Goal: Information Seeking & Learning: Learn about a topic

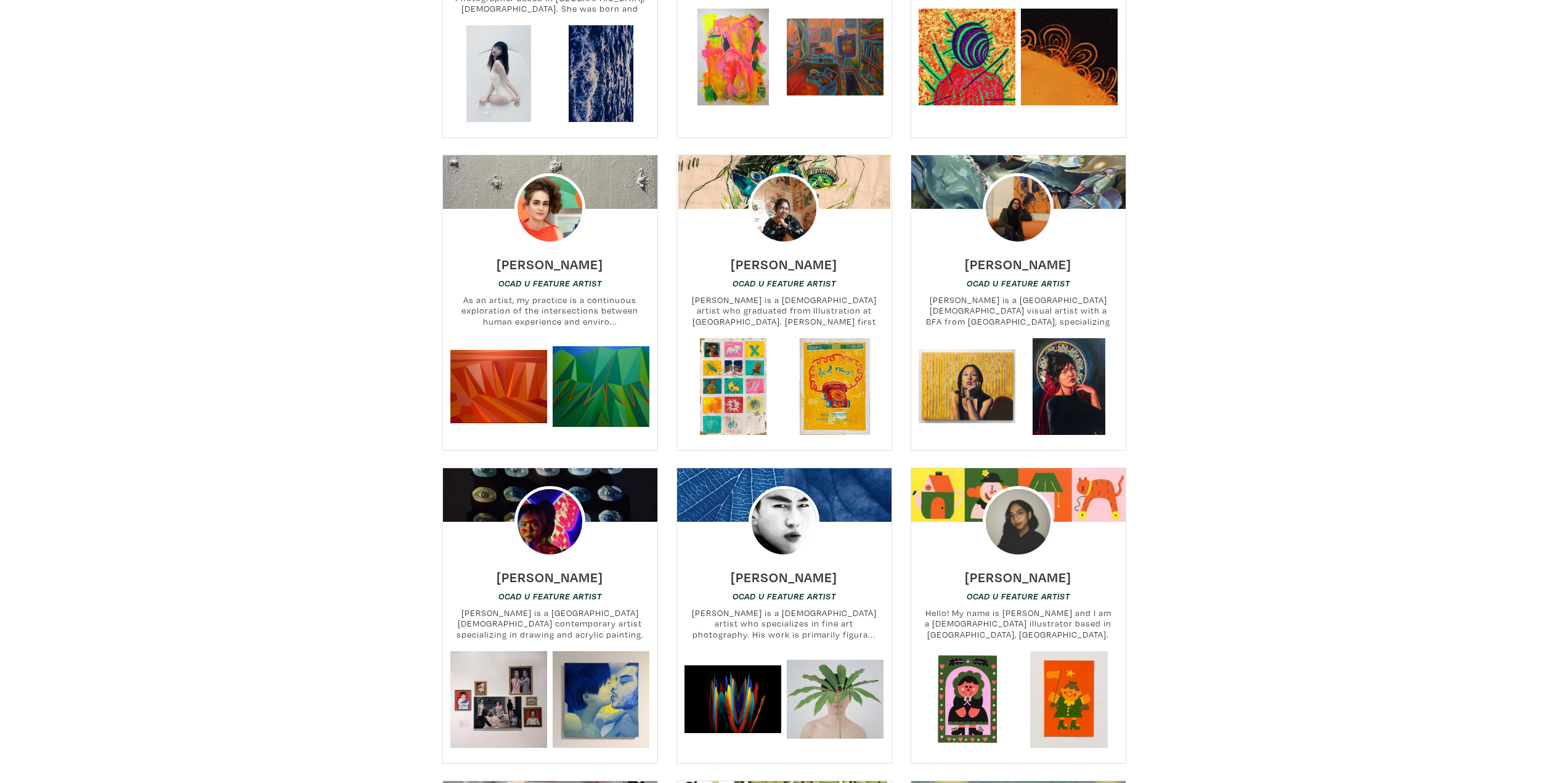
scroll to position [10169, 0]
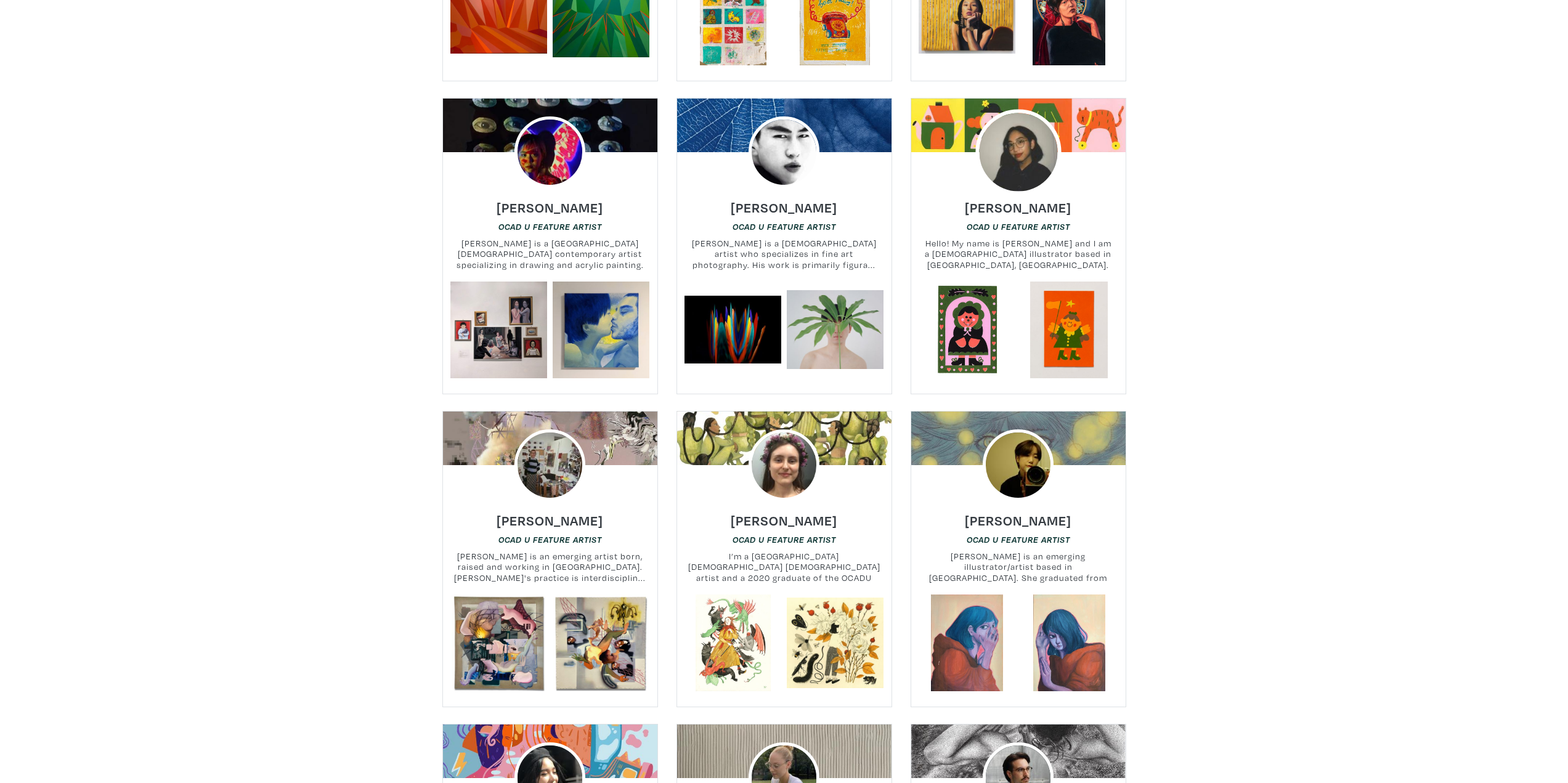
drag, startPoint x: 1057, startPoint y: 163, endPoint x: 1025, endPoint y: 85, distance: 84.3
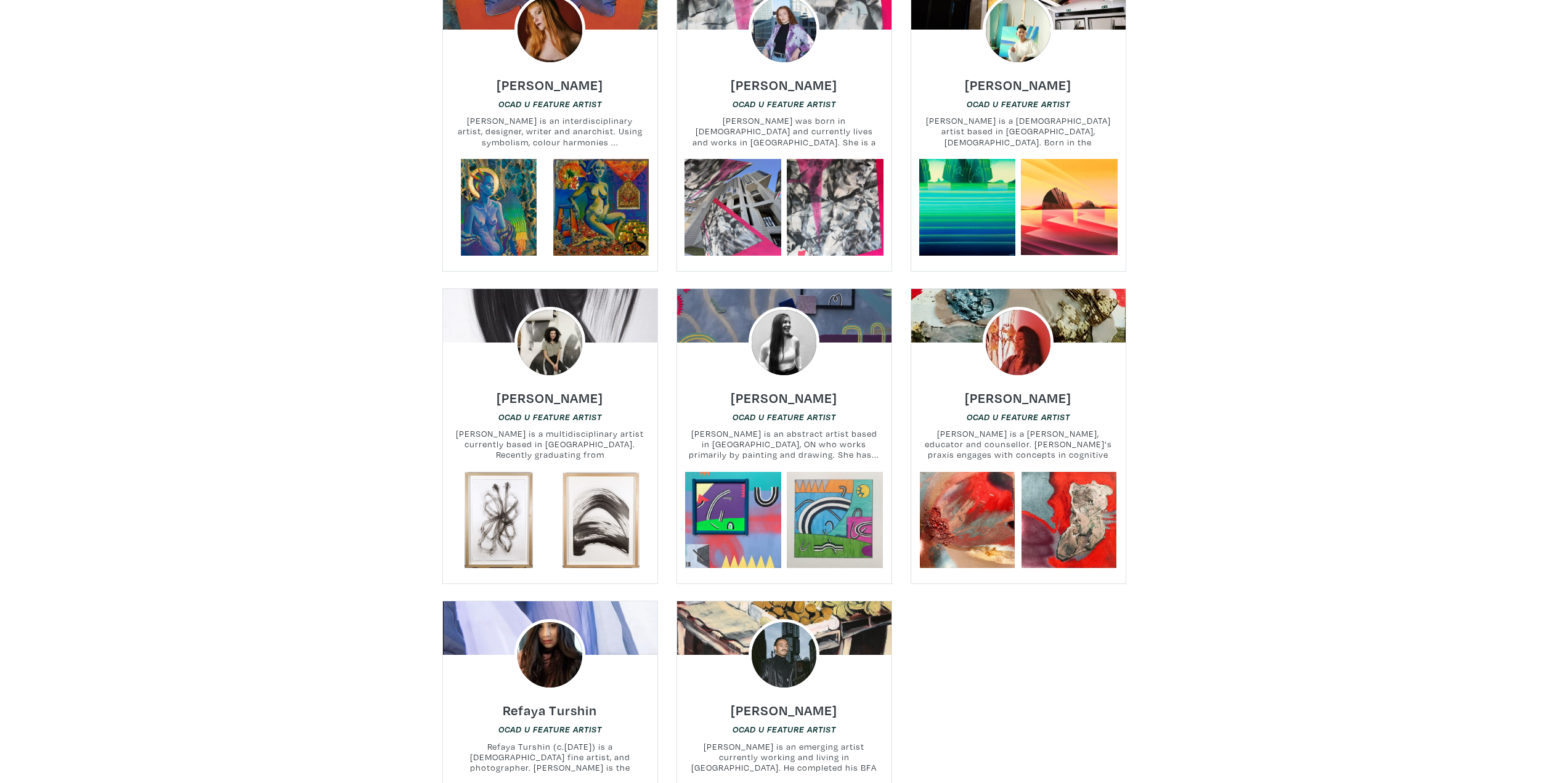
scroll to position [13620, 0]
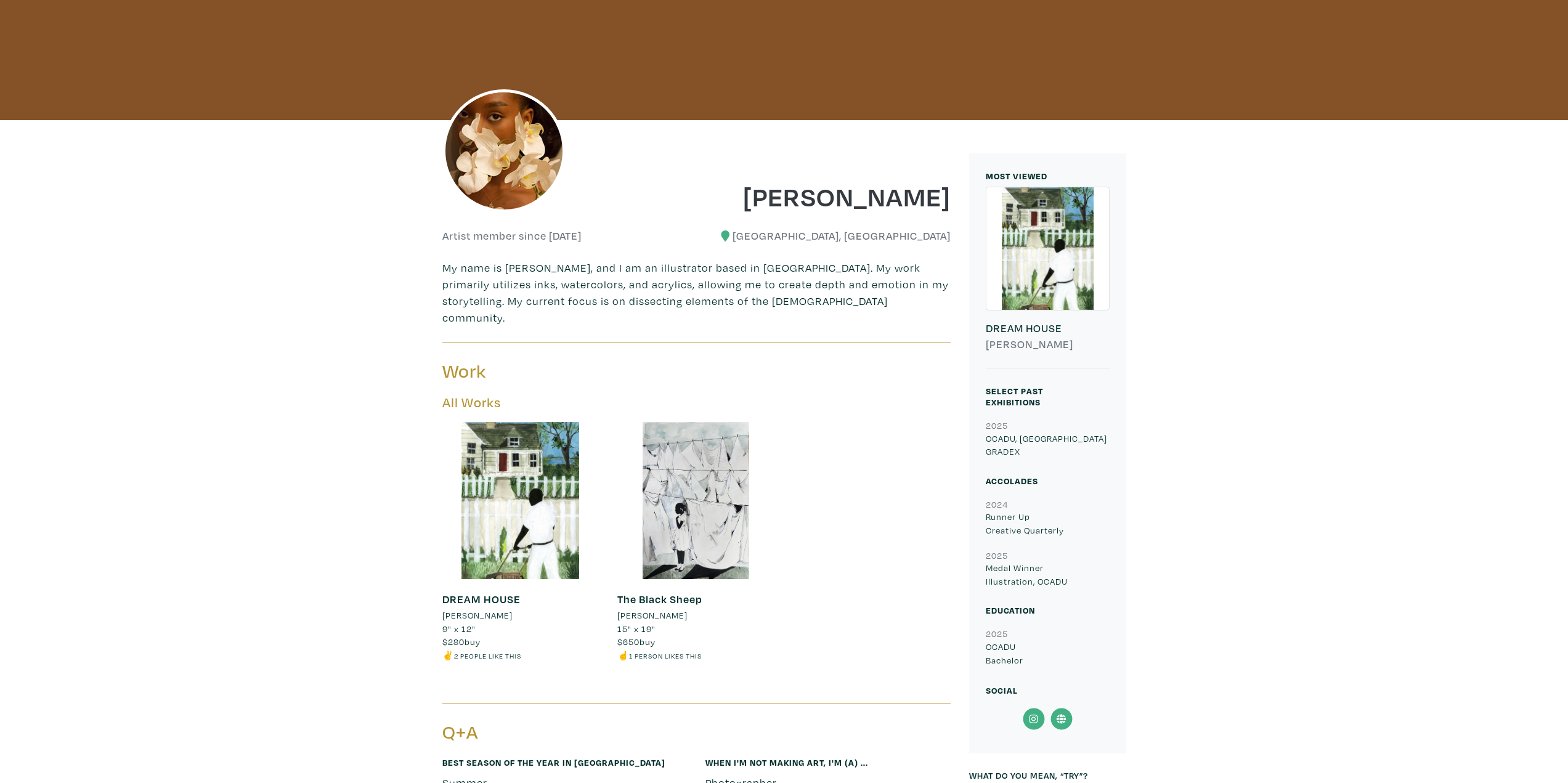
scroll to position [123, 0]
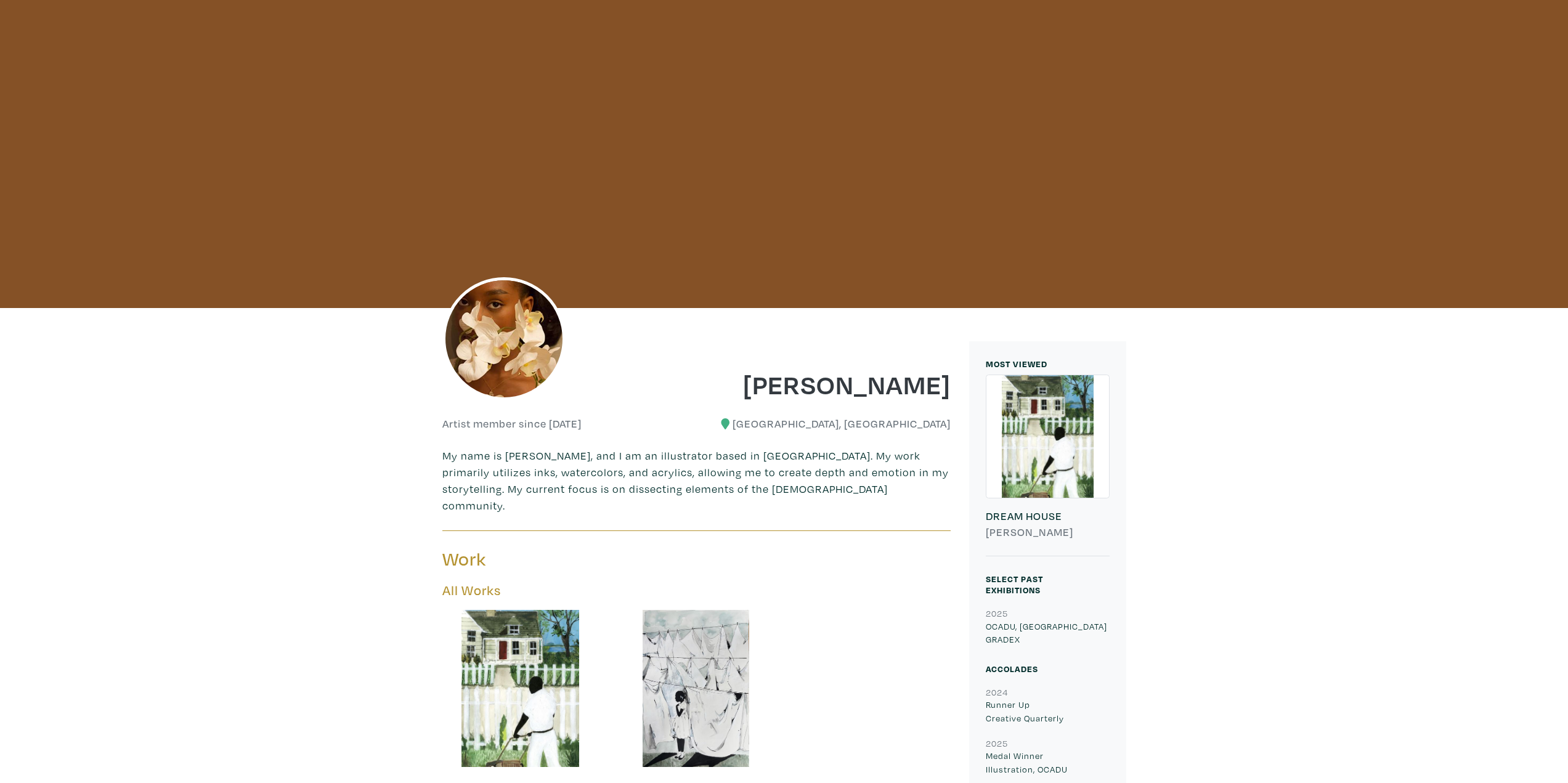
click at [513, 455] on p "My name is Shamika Pierre, and I am an illustrator based in Toronto. My work pr…" at bounding box center [696, 480] width 509 height 66
drag, startPoint x: 513, startPoint y: 455, endPoint x: 557, endPoint y: 455, distance: 44.0
click at [557, 455] on p "My name is Shamika Pierre, and I am an illustrator based in Toronto. My work pr…" at bounding box center [696, 480] width 509 height 66
copy p "Shamika Pierre"
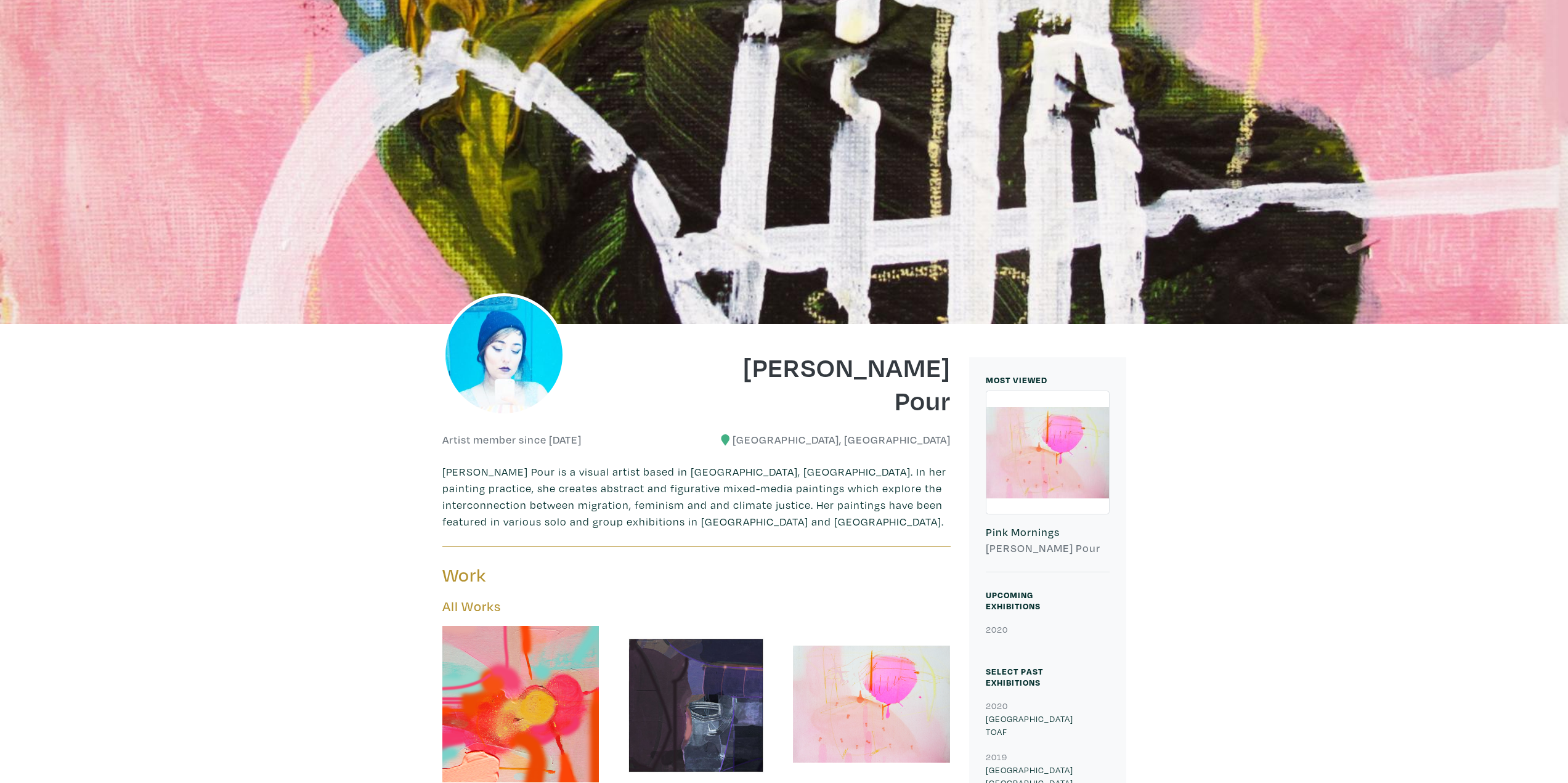
scroll to position [185, 0]
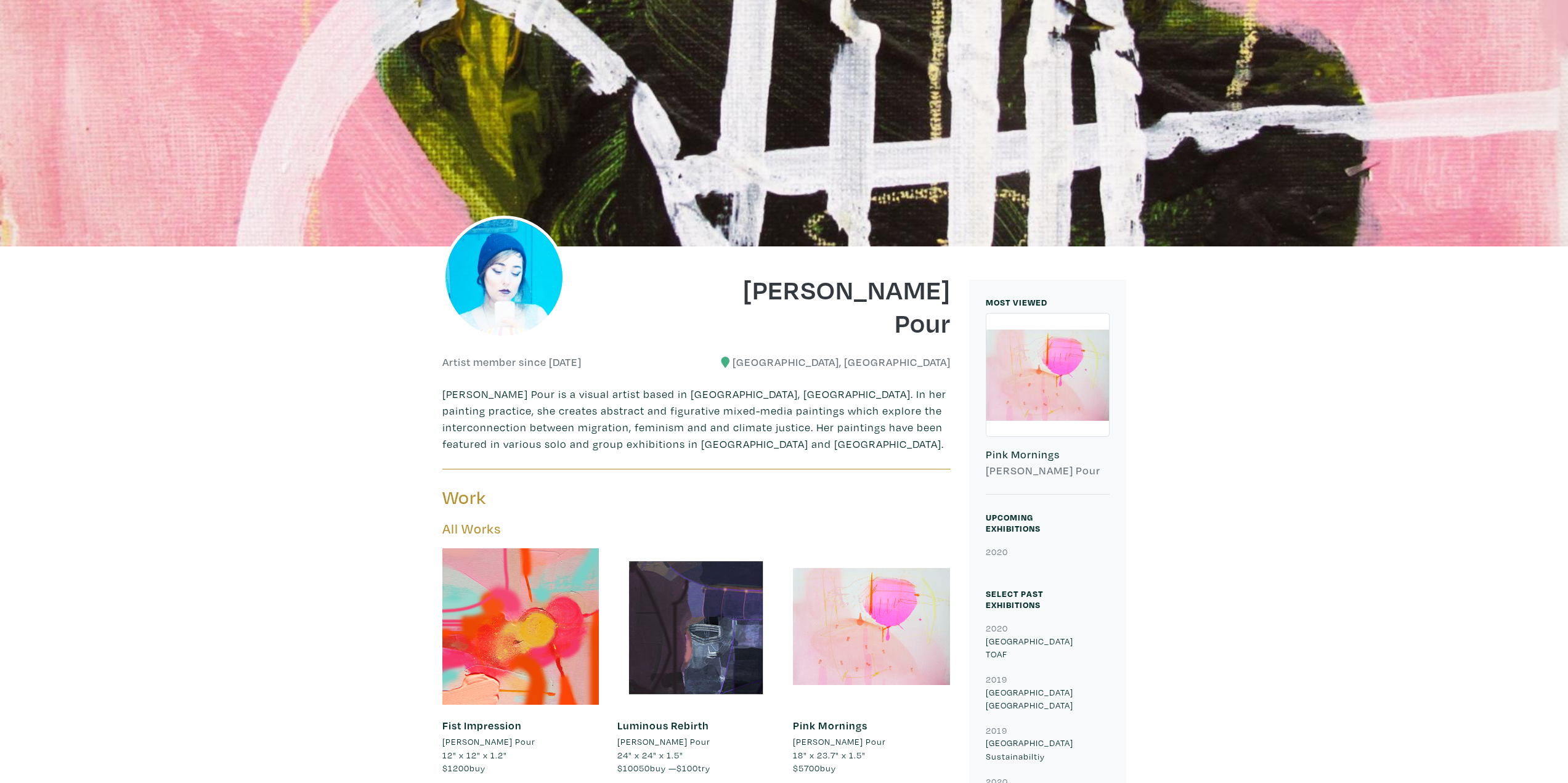
click at [458, 396] on p "[PERSON_NAME] Pour is a visual artist based in [GEOGRAPHIC_DATA], [GEOGRAPHIC_D…" at bounding box center [696, 418] width 509 height 66
drag, startPoint x: 458, startPoint y: 396, endPoint x: 540, endPoint y: 402, distance: 82.2
click at [540, 402] on p "[PERSON_NAME] Pour is a visual artist based in [GEOGRAPHIC_DATA], [GEOGRAPHIC_D…" at bounding box center [696, 418] width 509 height 66
copy p "Hana Hozhabr Pour"
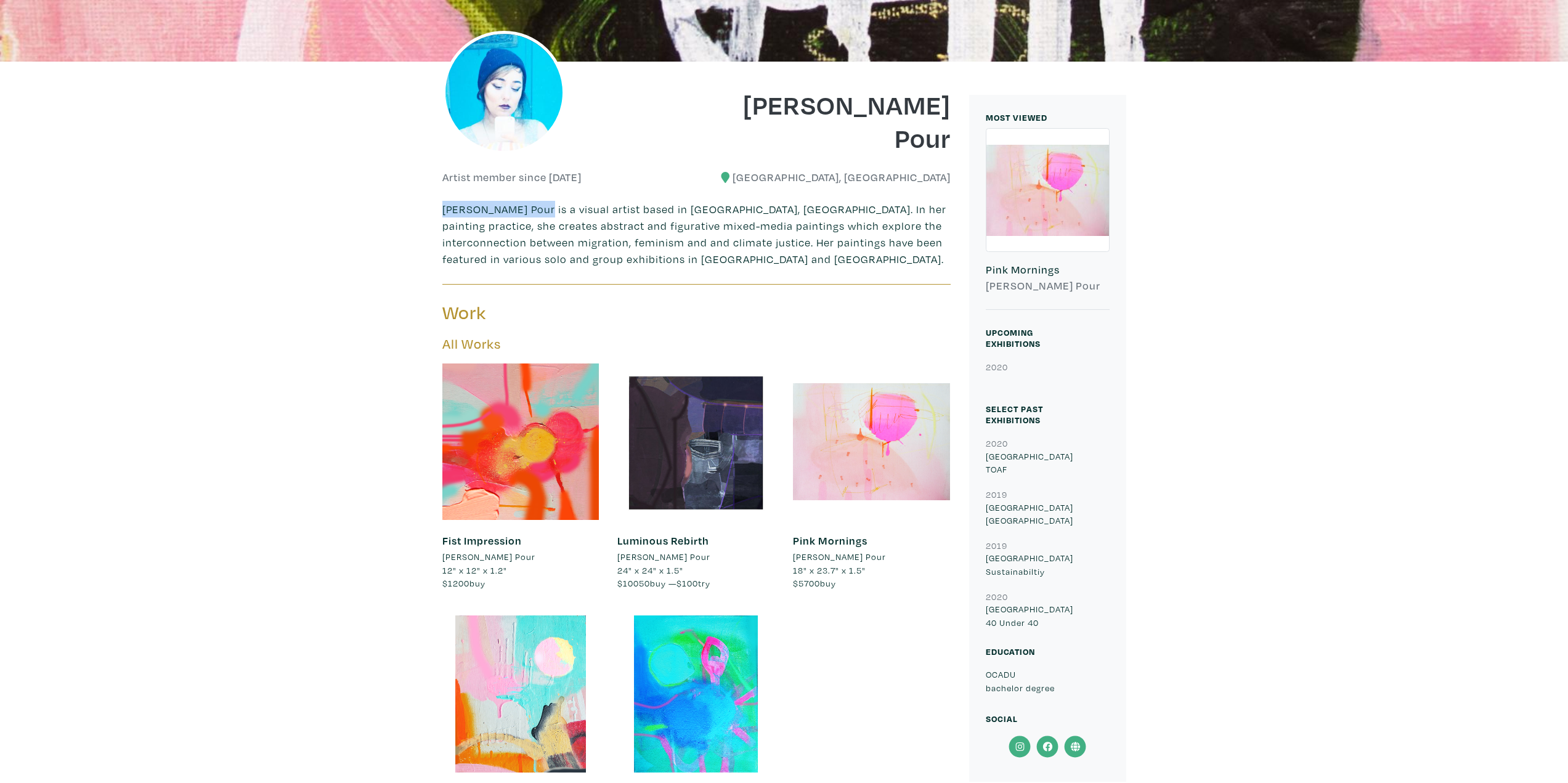
scroll to position [0, 0]
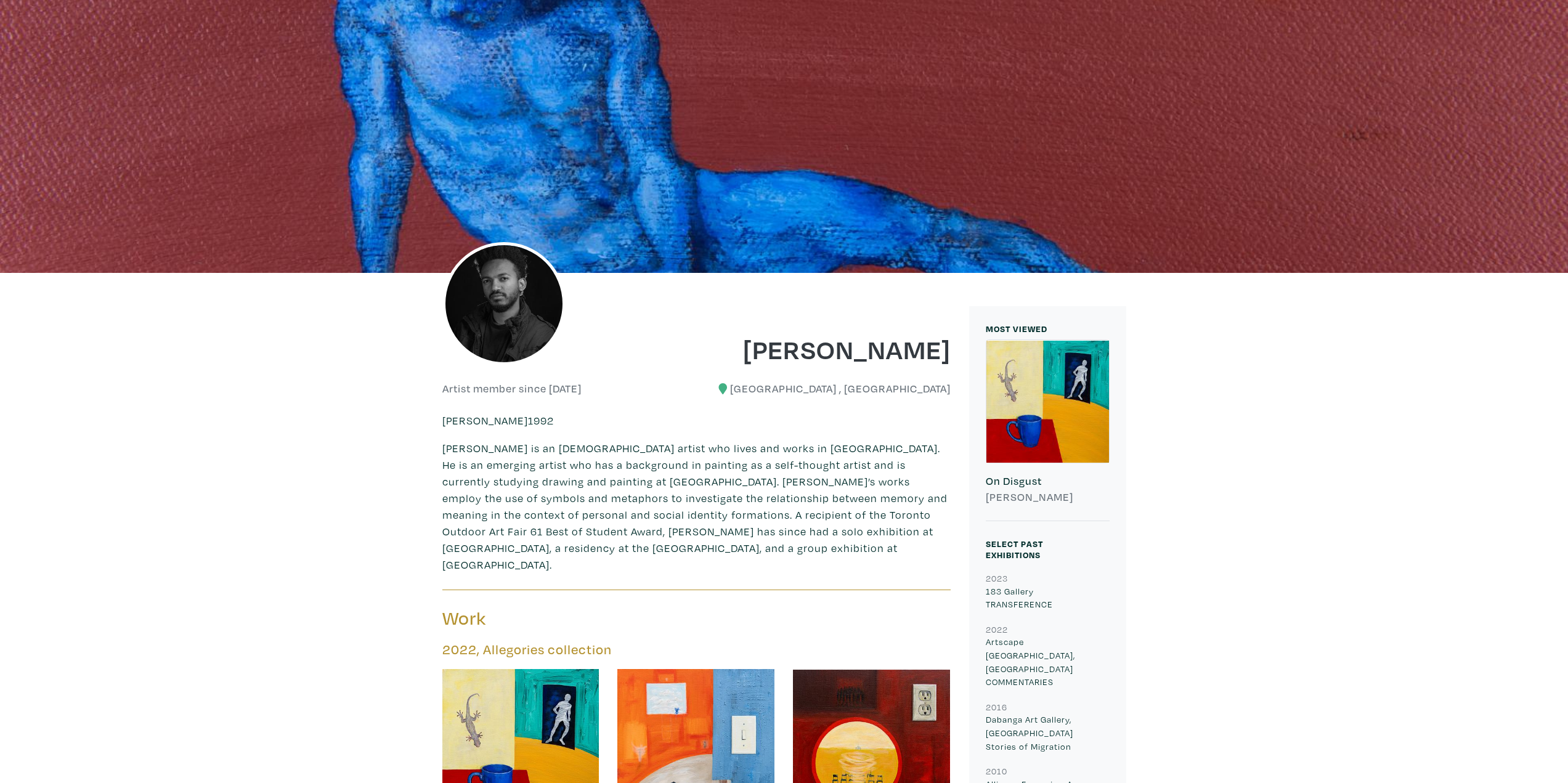
scroll to position [185, 0]
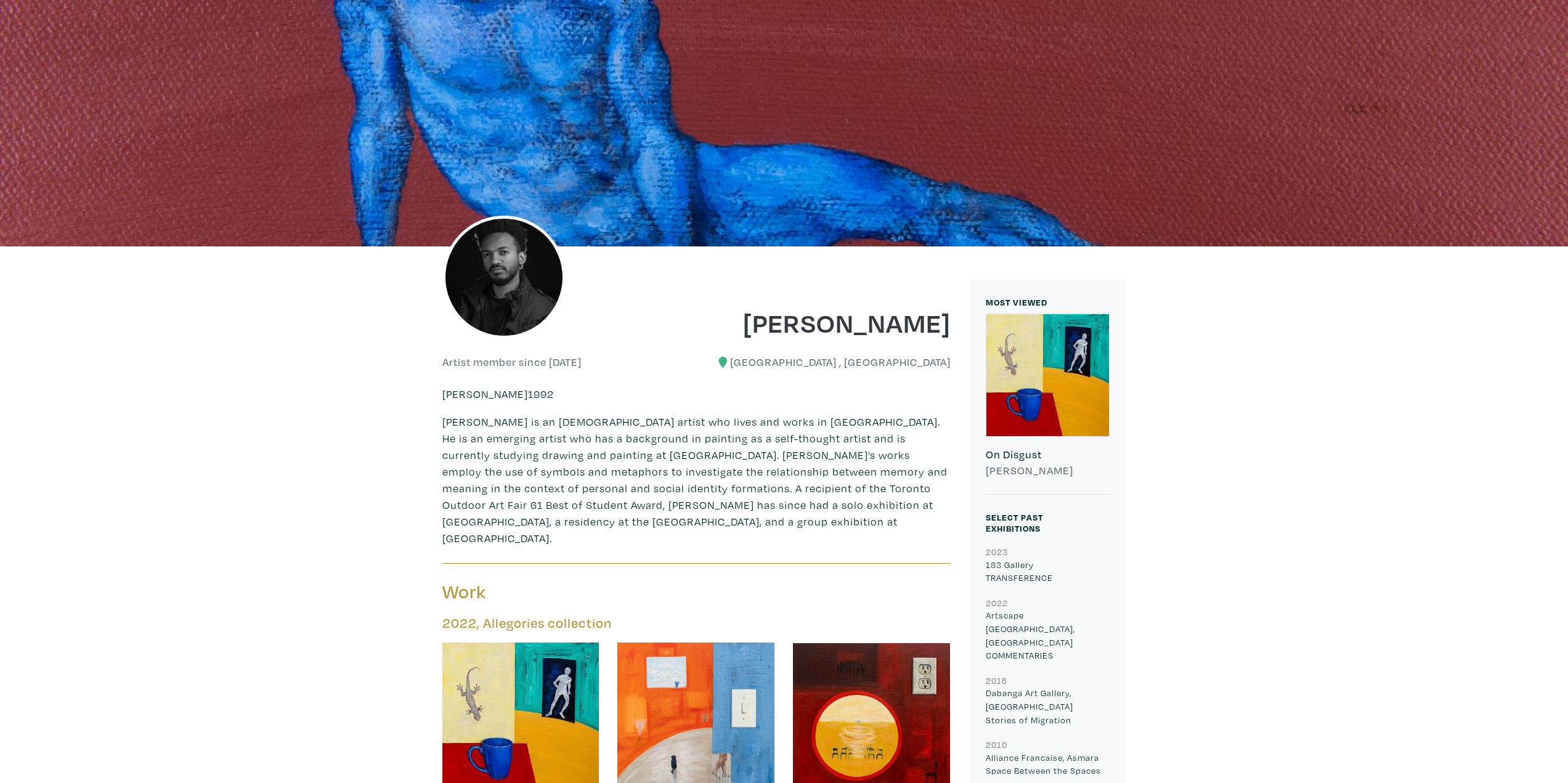
click at [448, 423] on p "Mahir Siraj is an Eritrean-born artist who lives and works in Toronto. He is an…" at bounding box center [696, 480] width 509 height 133
drag, startPoint x: 448, startPoint y: 423, endPoint x: 492, endPoint y: 423, distance: 44.0
click at [492, 423] on p "Mahir Siraj is an Eritrean-born artist who lives and works in Toronto. He is an…" at bounding box center [696, 480] width 509 height 133
copy p "Mahir Siraj"
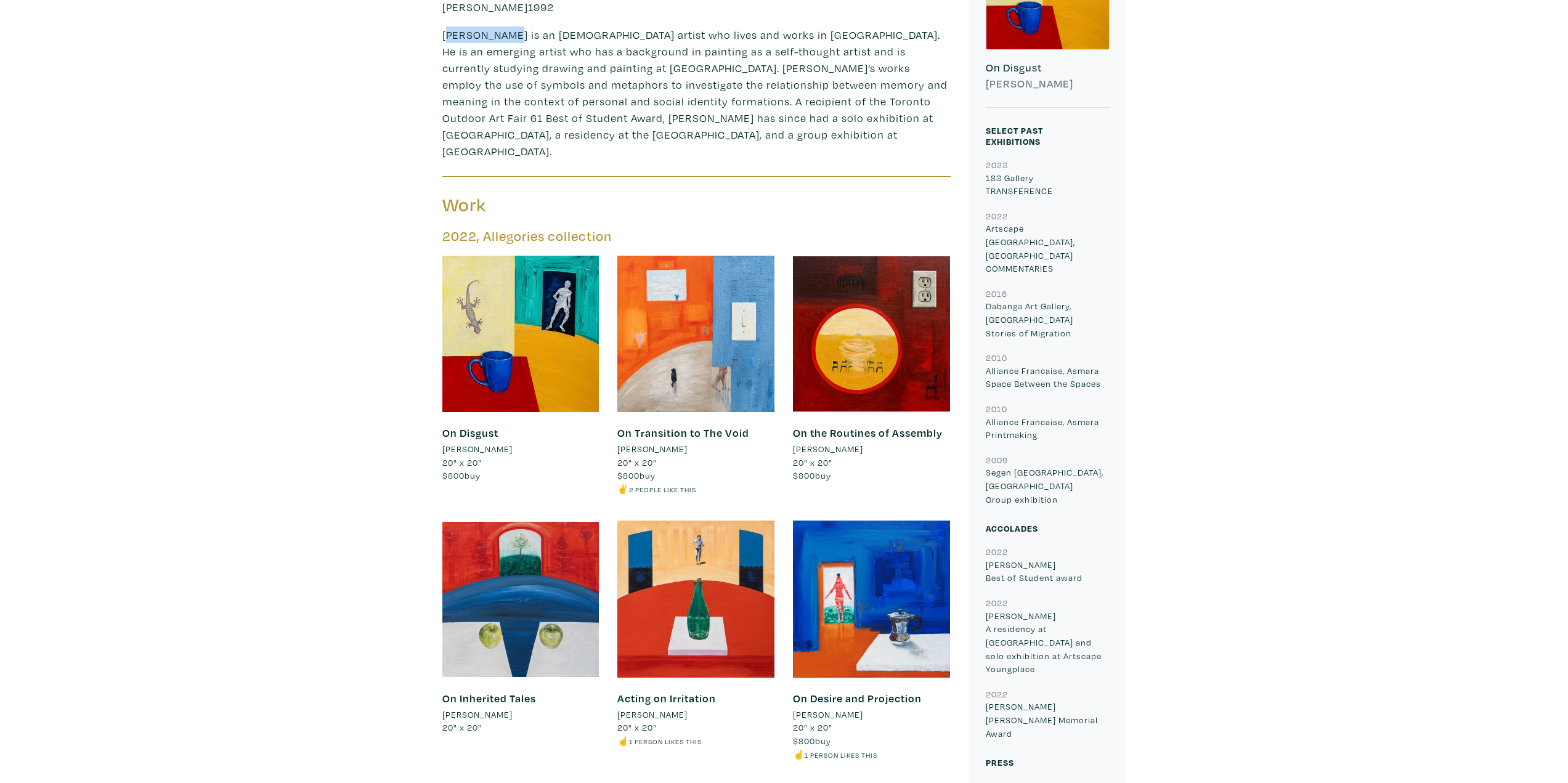
scroll to position [370, 0]
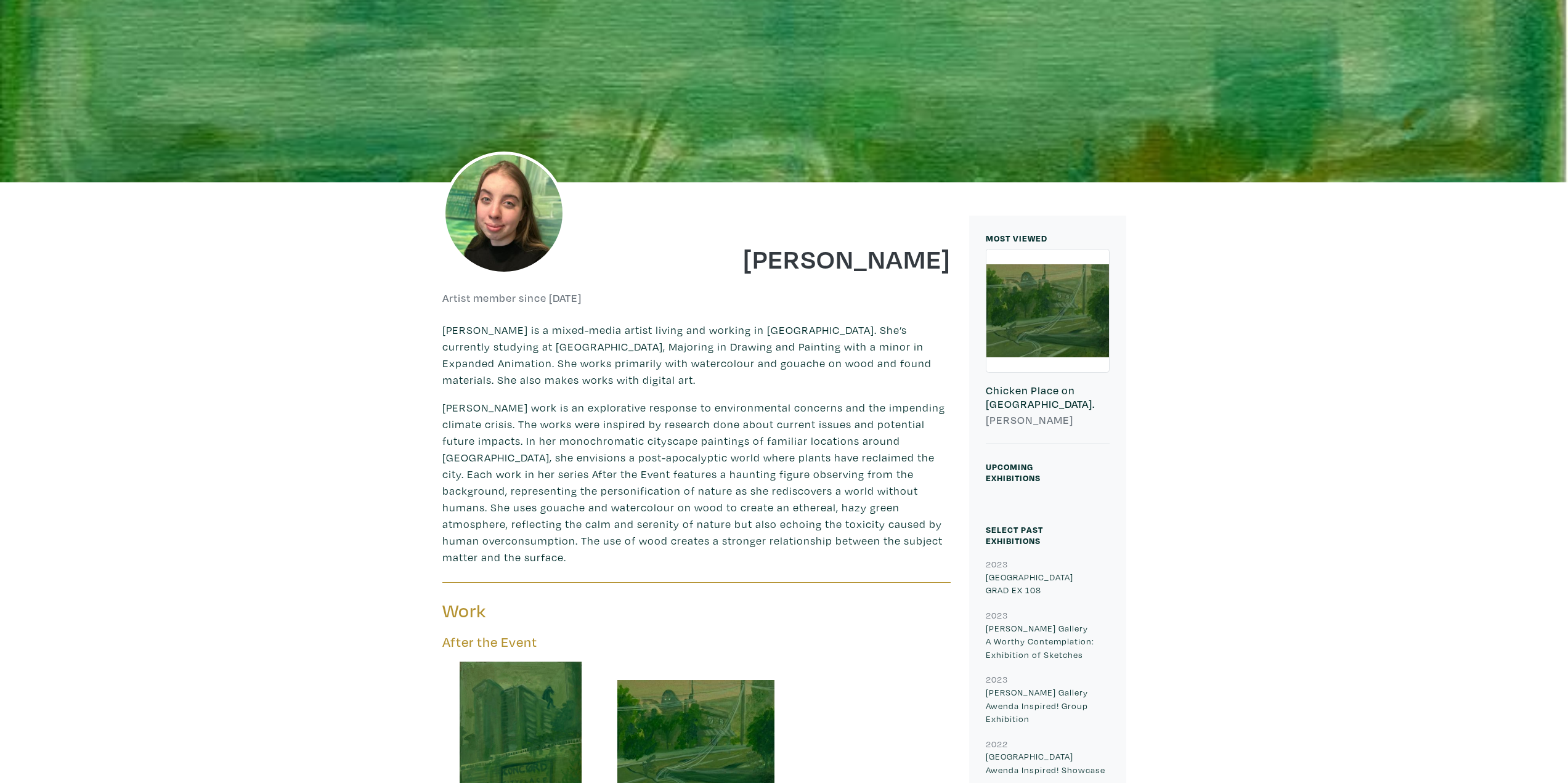
scroll to position [246, 0]
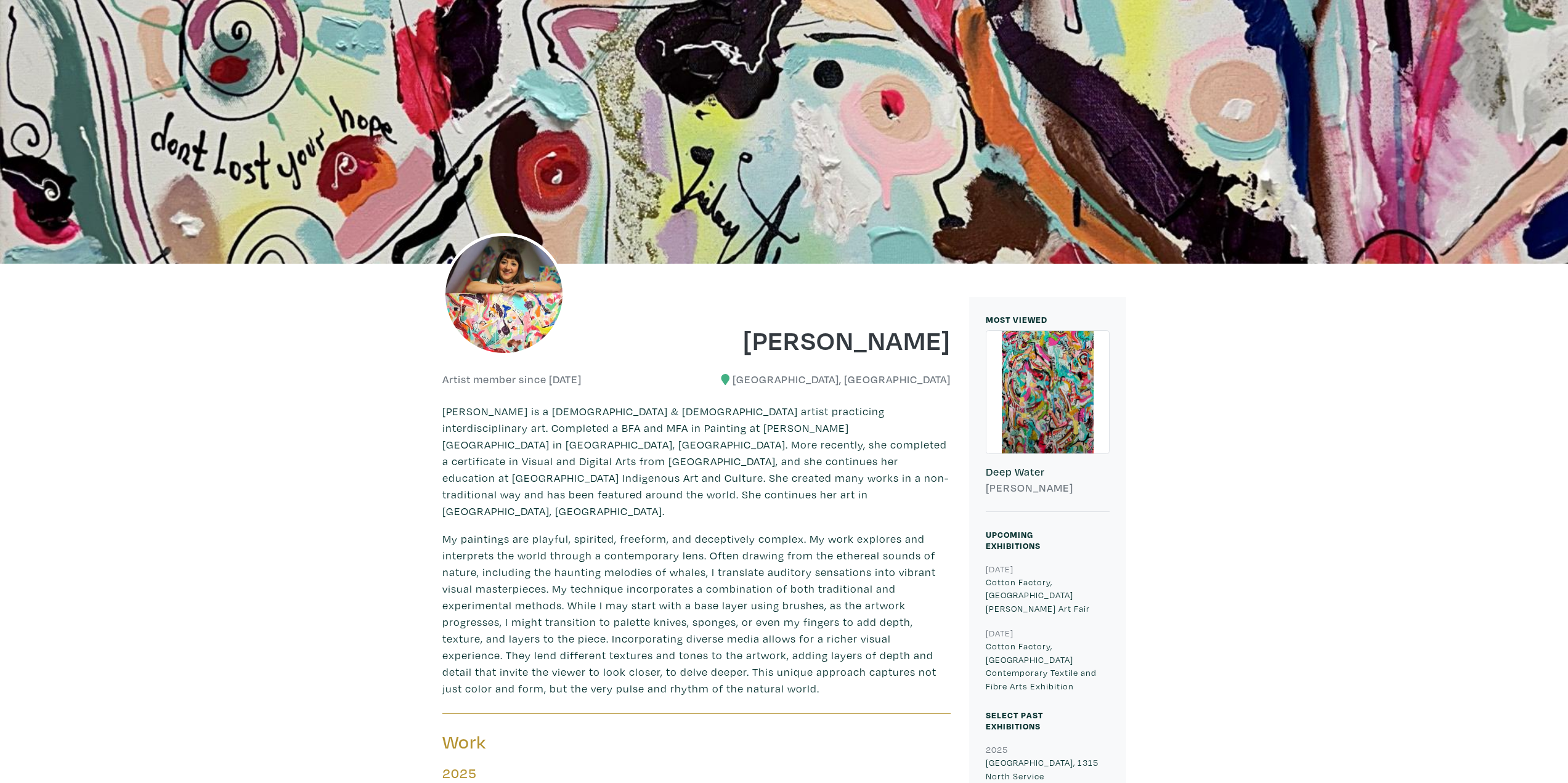
scroll to position [185, 0]
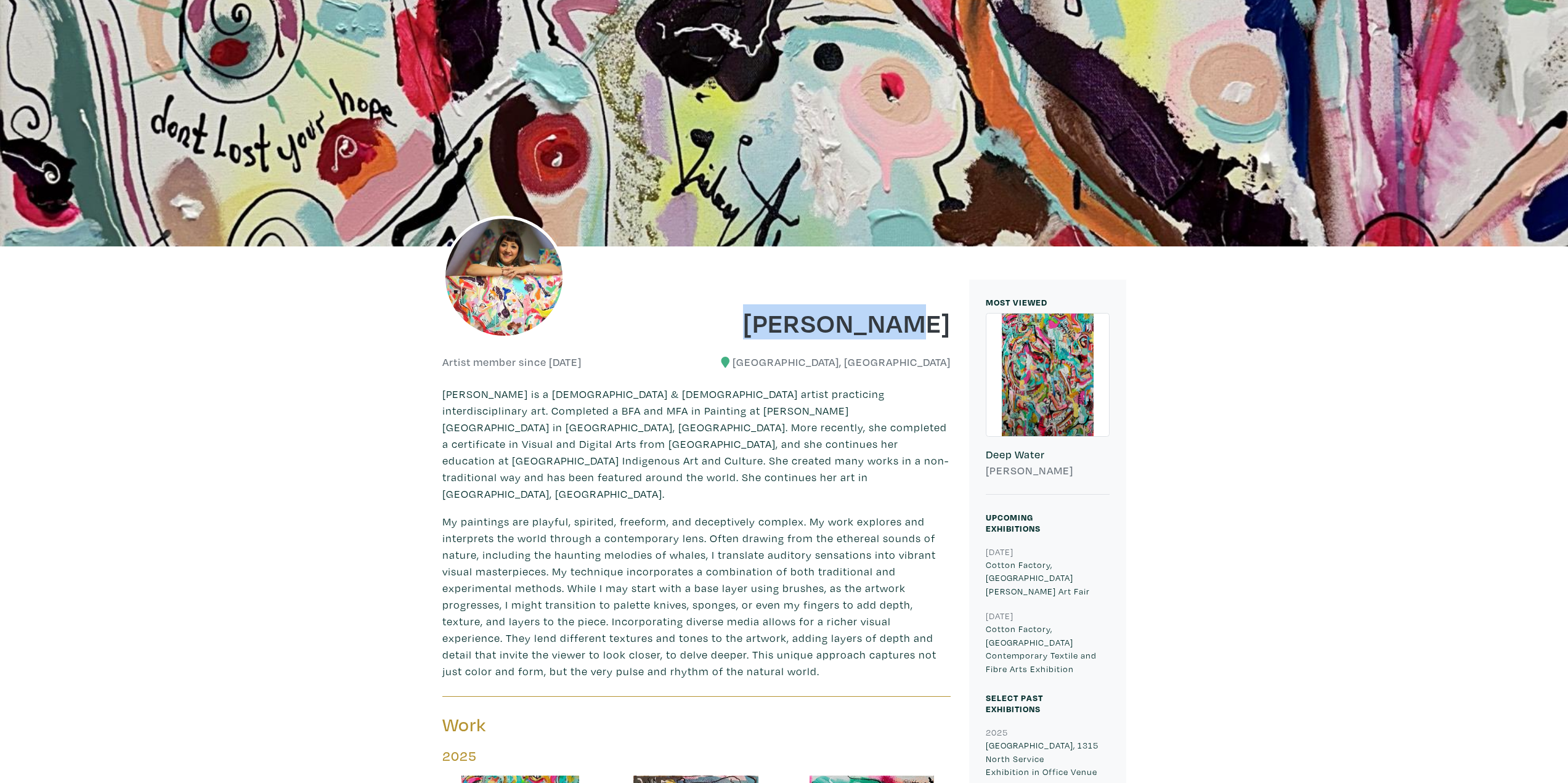
drag, startPoint x: 796, startPoint y: 331, endPoint x: 950, endPoint y: 325, distance: 154.1
click at [950, 325] on div "Gülay Alpay" at bounding box center [828, 314] width 264 height 50
copy h1 "Gülay Alpay"
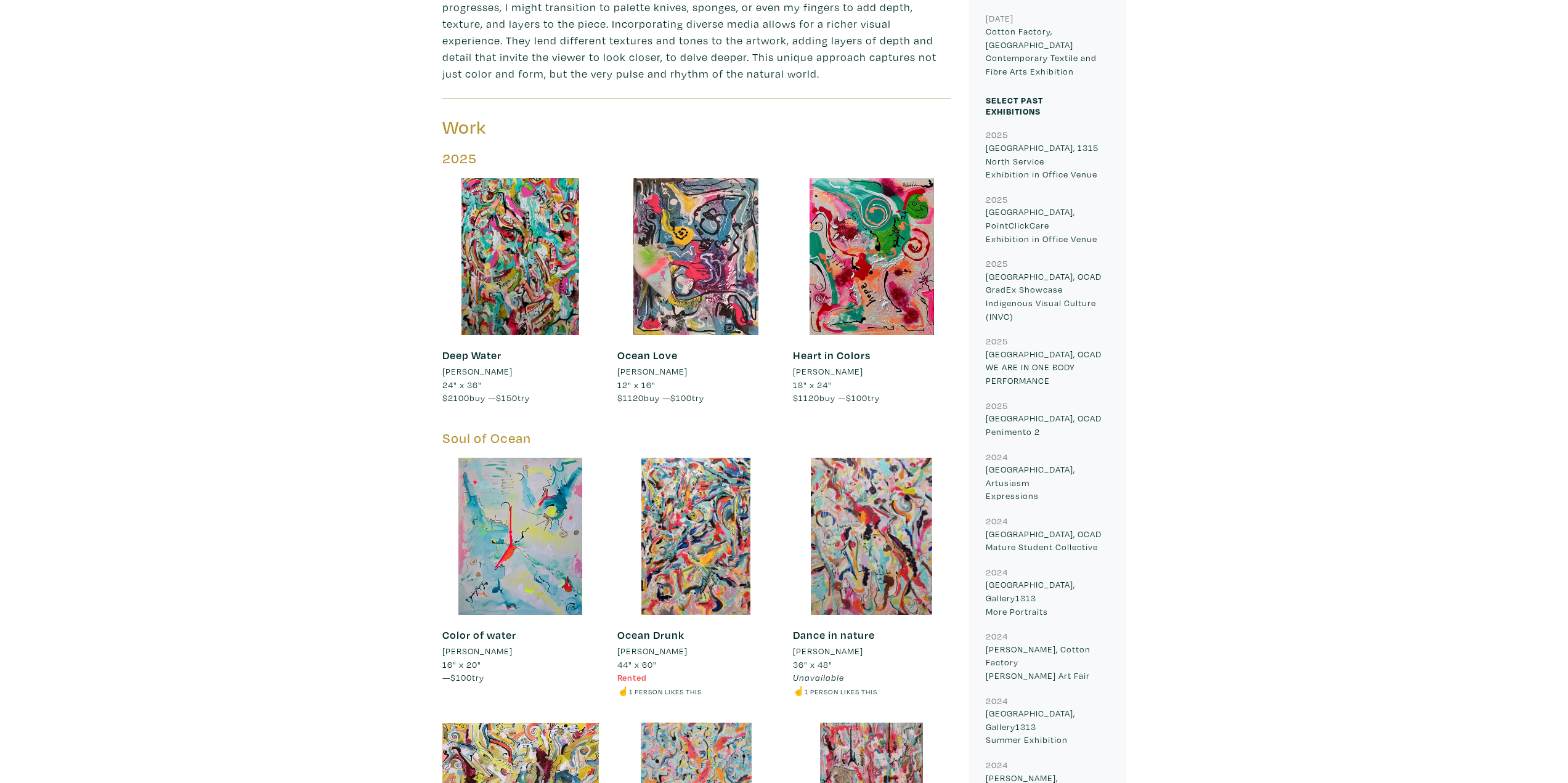
scroll to position [739, 0]
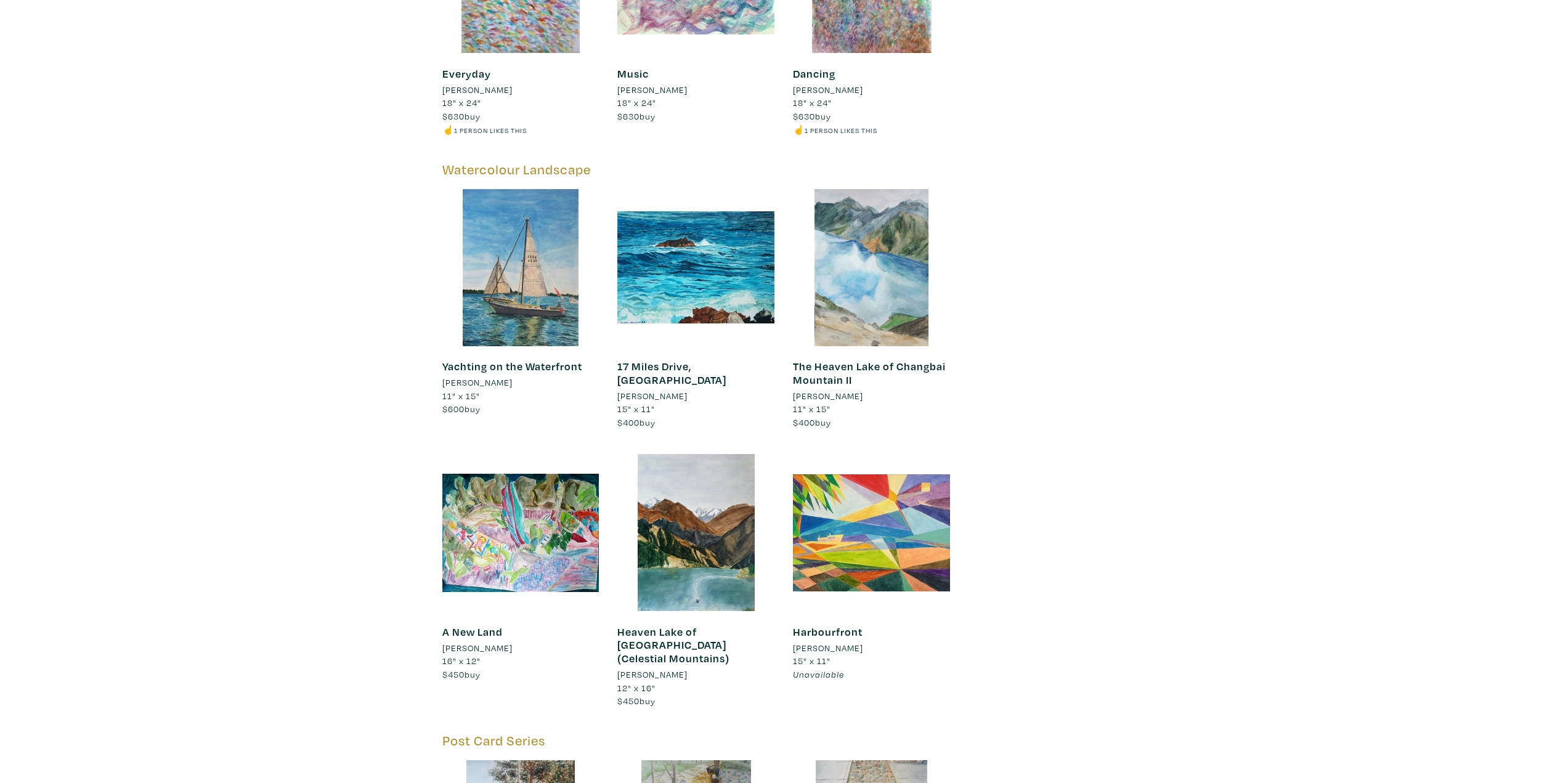
scroll to position [4499, 0]
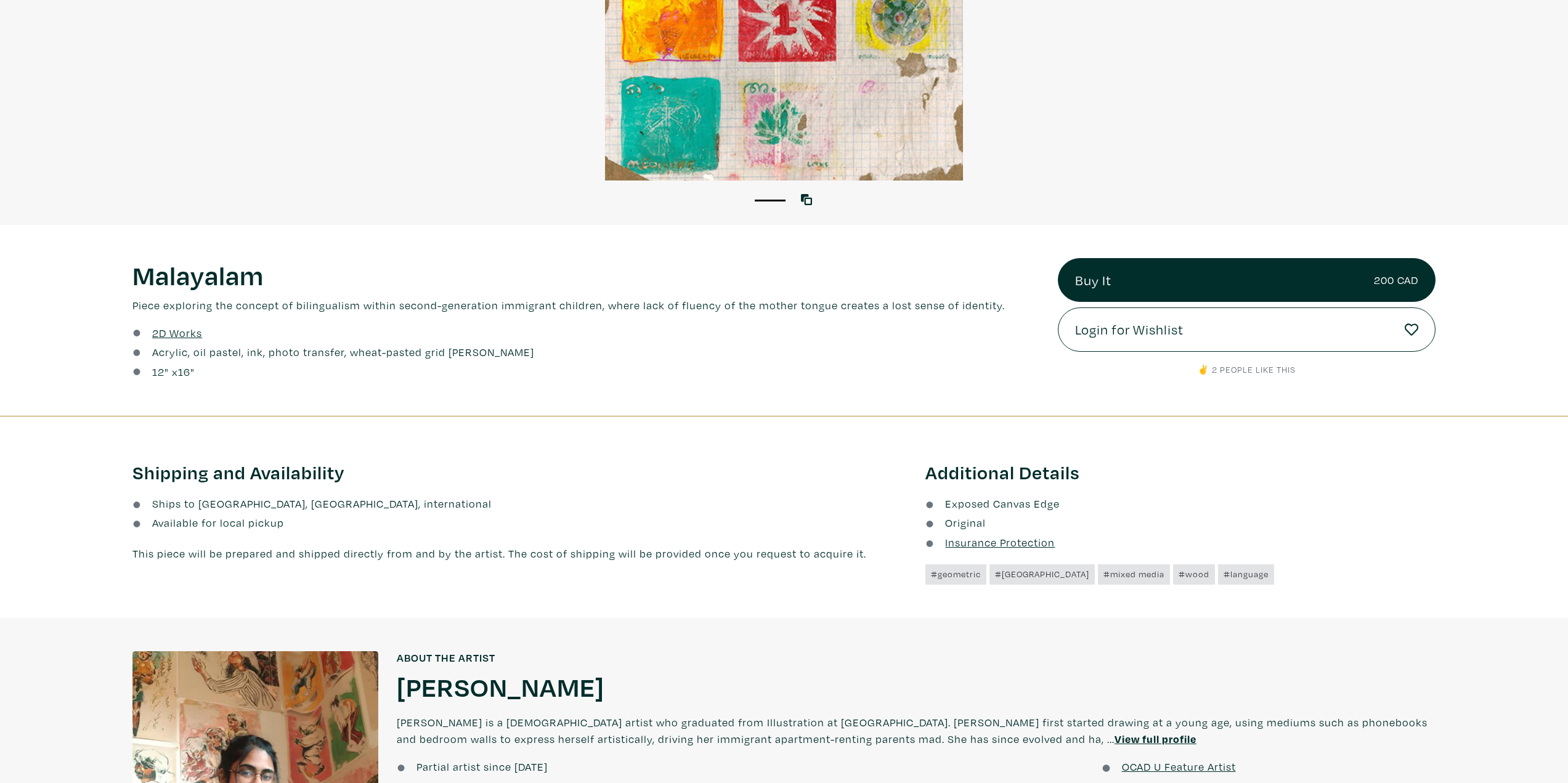
scroll to position [493, 0]
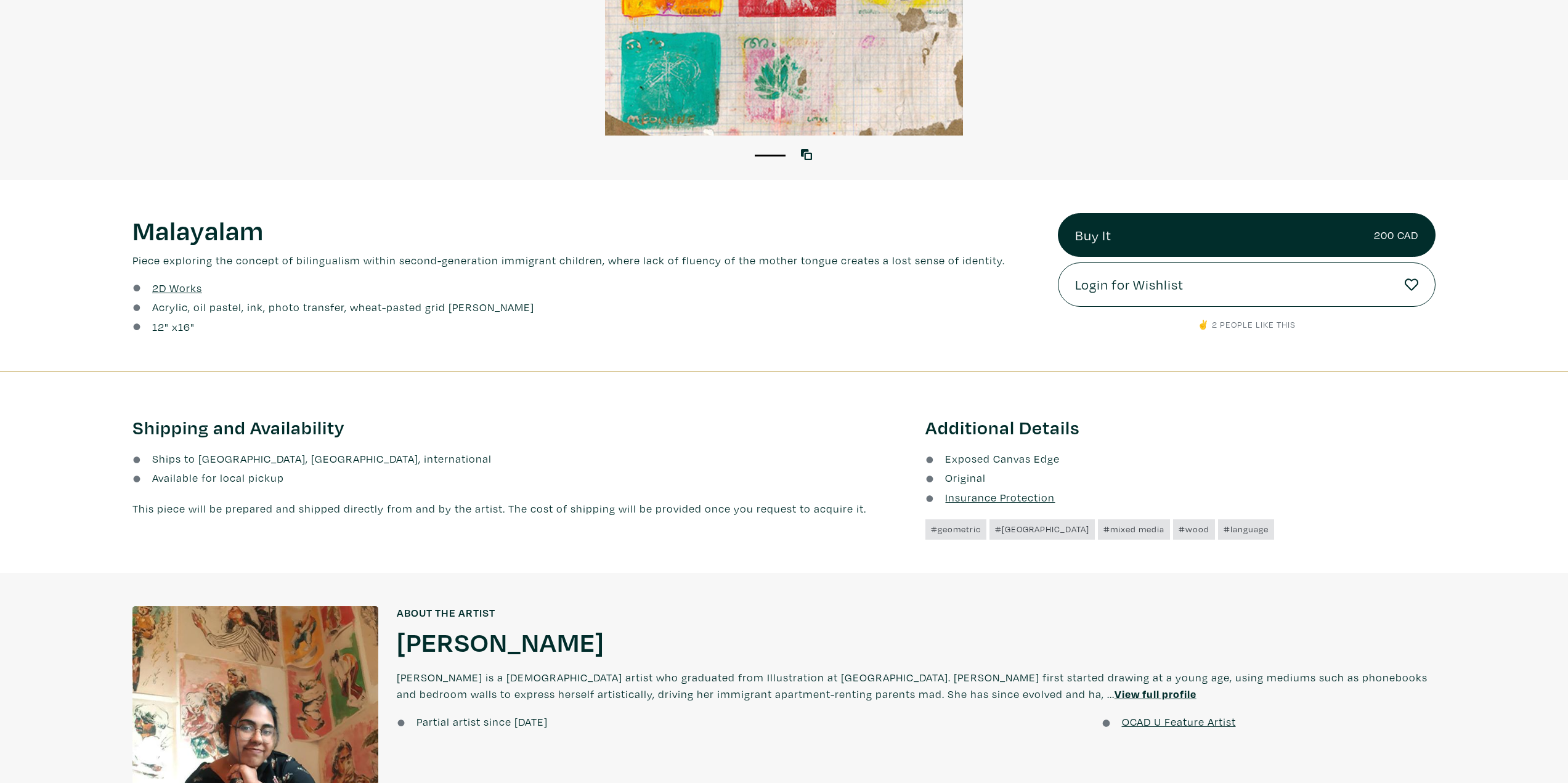
click at [153, 224] on h1 "Malayalam" at bounding box center [586, 230] width 907 height 34
copy h1 "Malayalam"
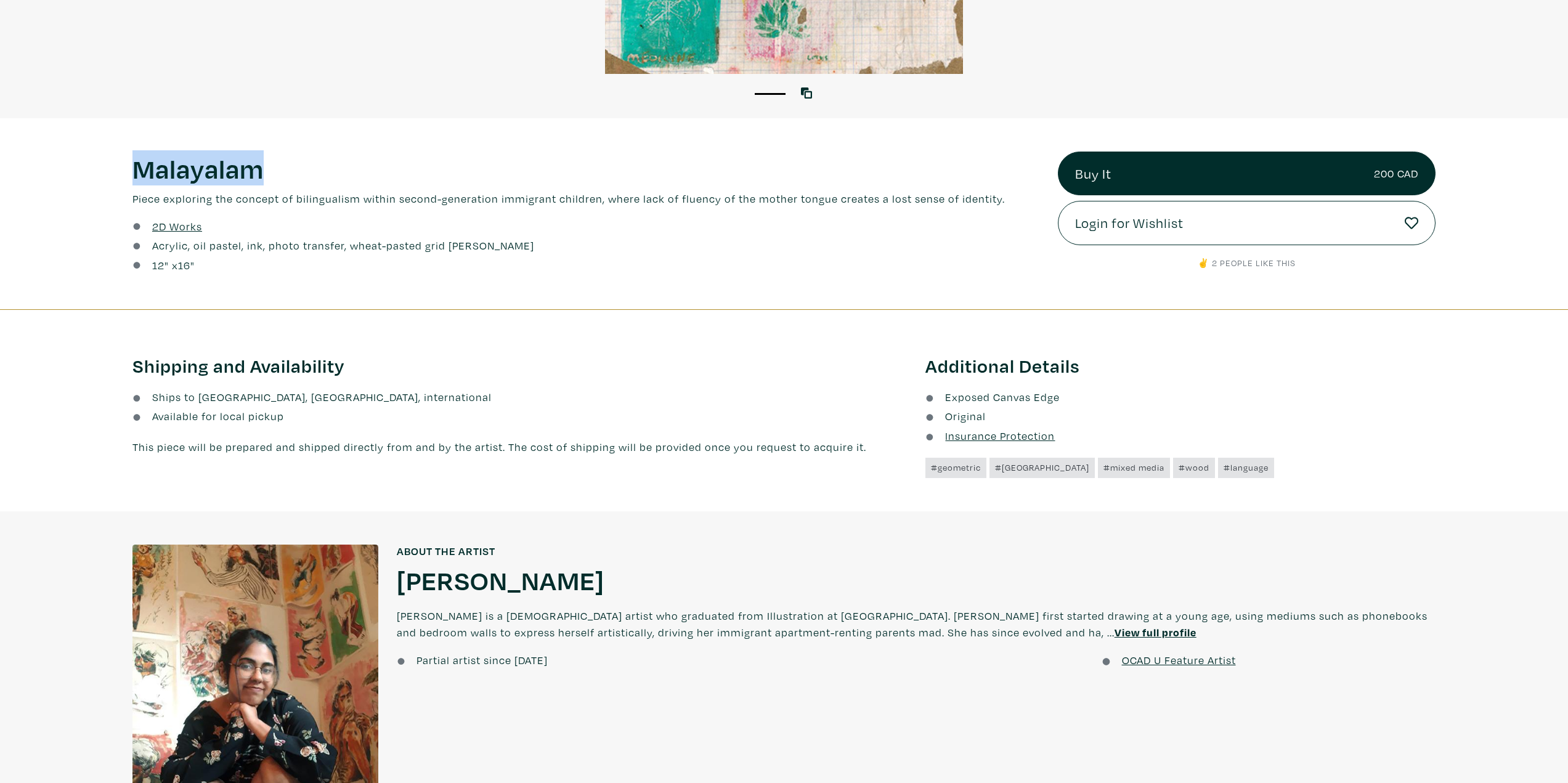
scroll to position [863, 0]
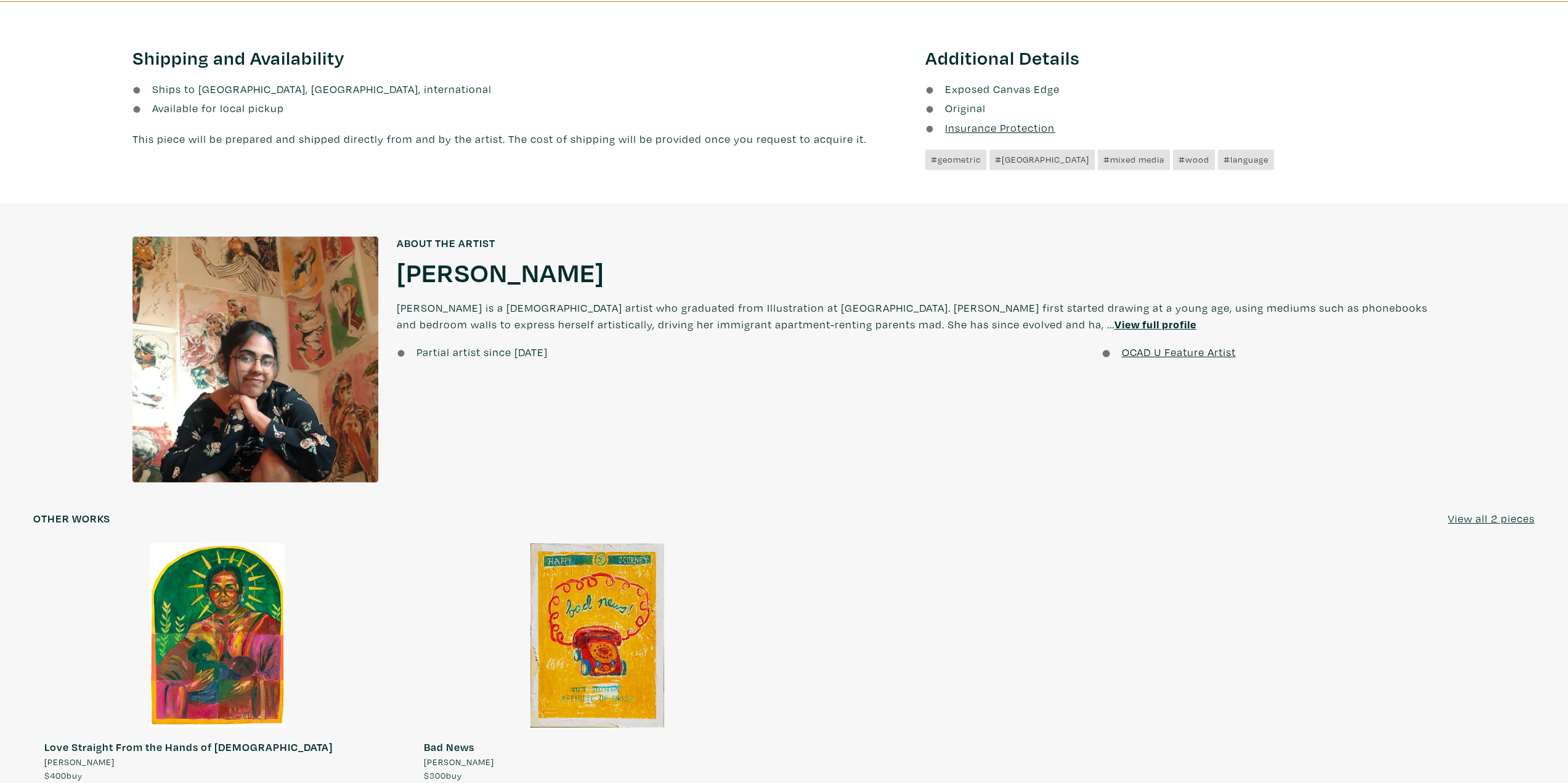
click at [414, 273] on h1 "[PERSON_NAME]" at bounding box center [500, 272] width 208 height 34
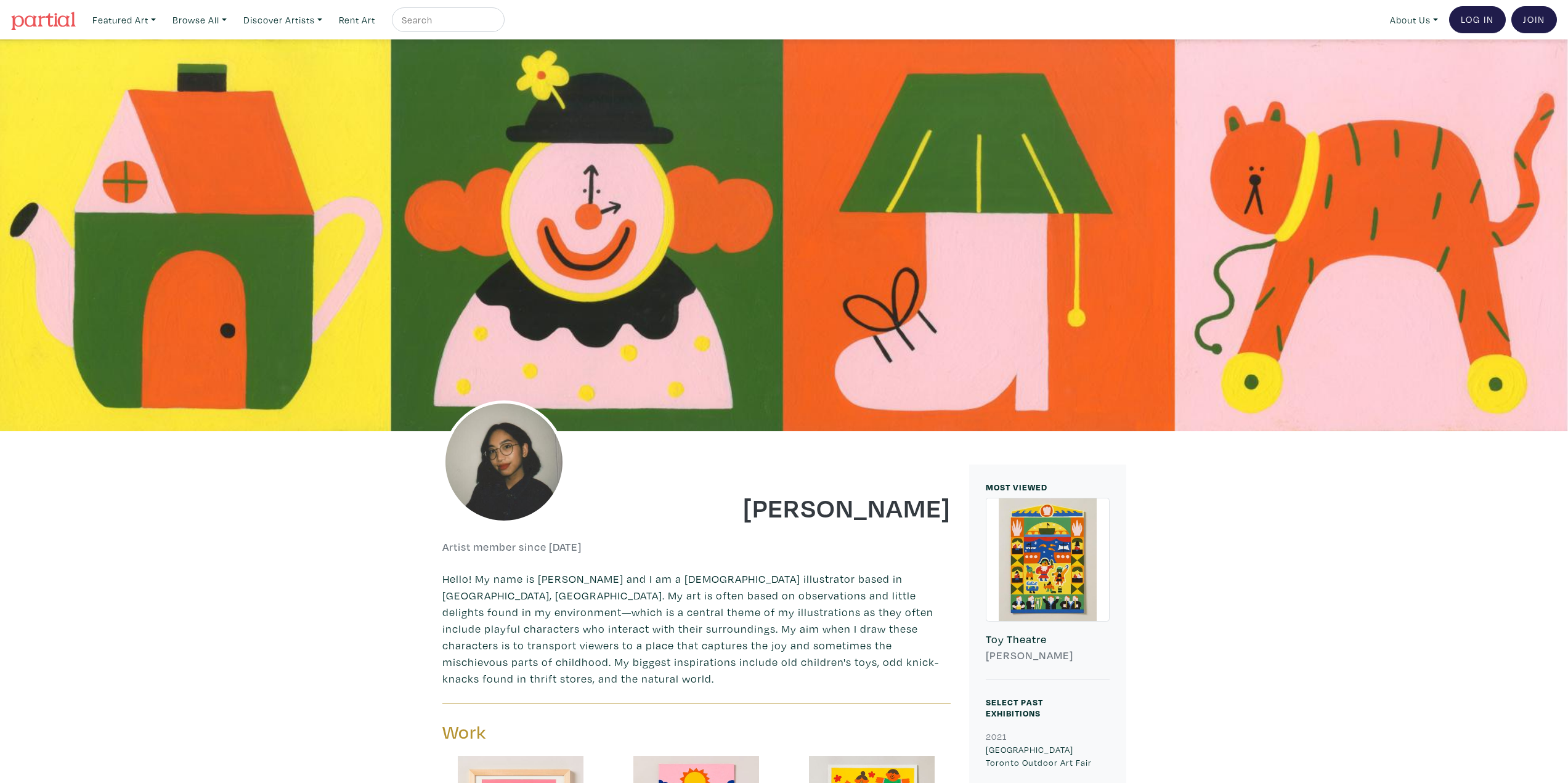
click at [801, 519] on h1 "Camilla Teodoro" at bounding box center [828, 507] width 246 height 34
drag, startPoint x: 801, startPoint y: 519, endPoint x: 910, endPoint y: 519, distance: 109.0
click at [910, 519] on h1 "Camilla Teodoro" at bounding box center [828, 507] width 246 height 34
copy h1 "Camilla Teodoro"
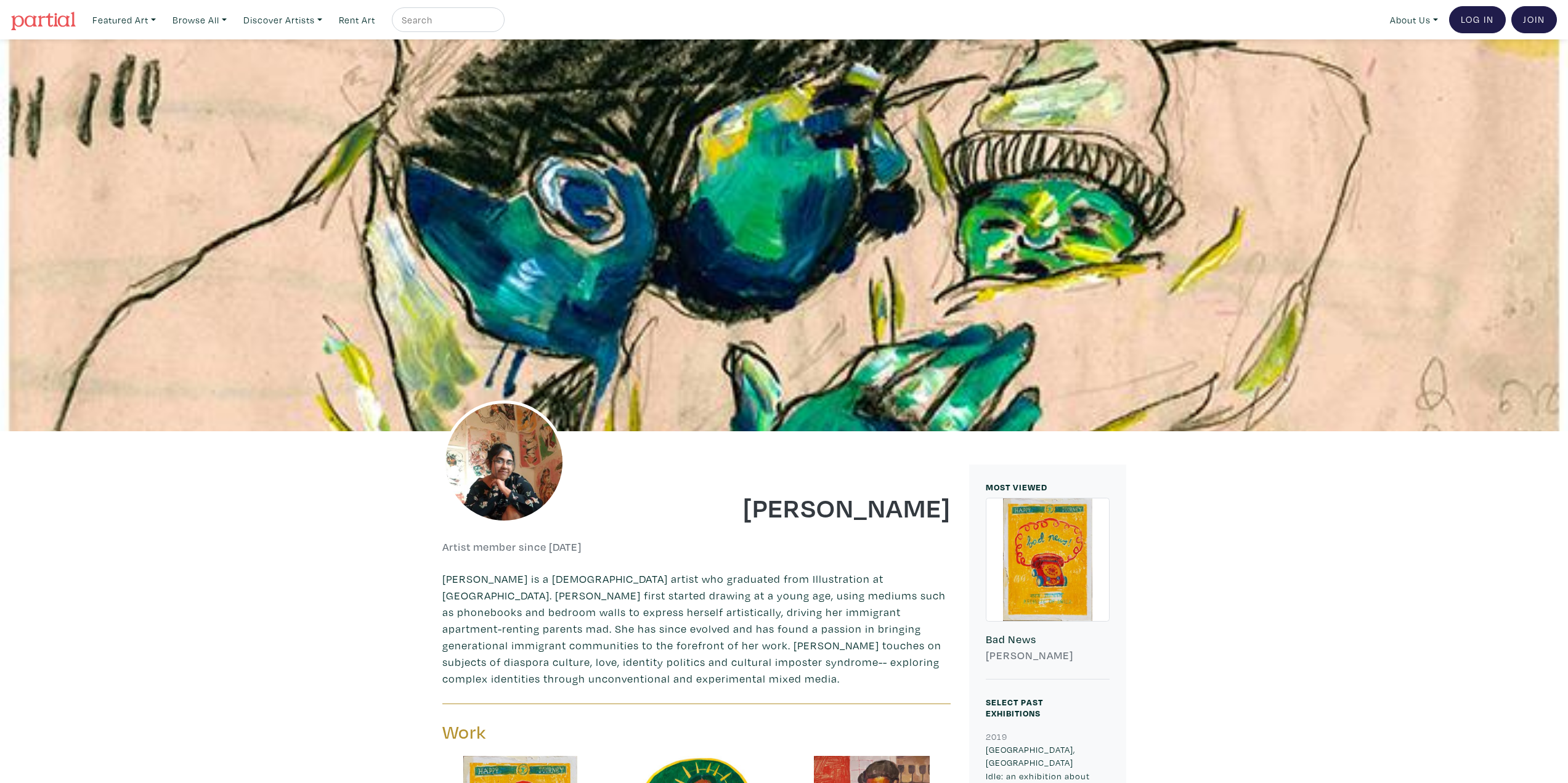
click at [810, 497] on h1 "[PERSON_NAME]" at bounding box center [828, 507] width 246 height 34
drag, startPoint x: 810, startPoint y: 497, endPoint x: 900, endPoint y: 500, distance: 90.0
click at [900, 500] on h1 "[PERSON_NAME]" at bounding box center [828, 507] width 246 height 34
copy h1 "[PERSON_NAME]"
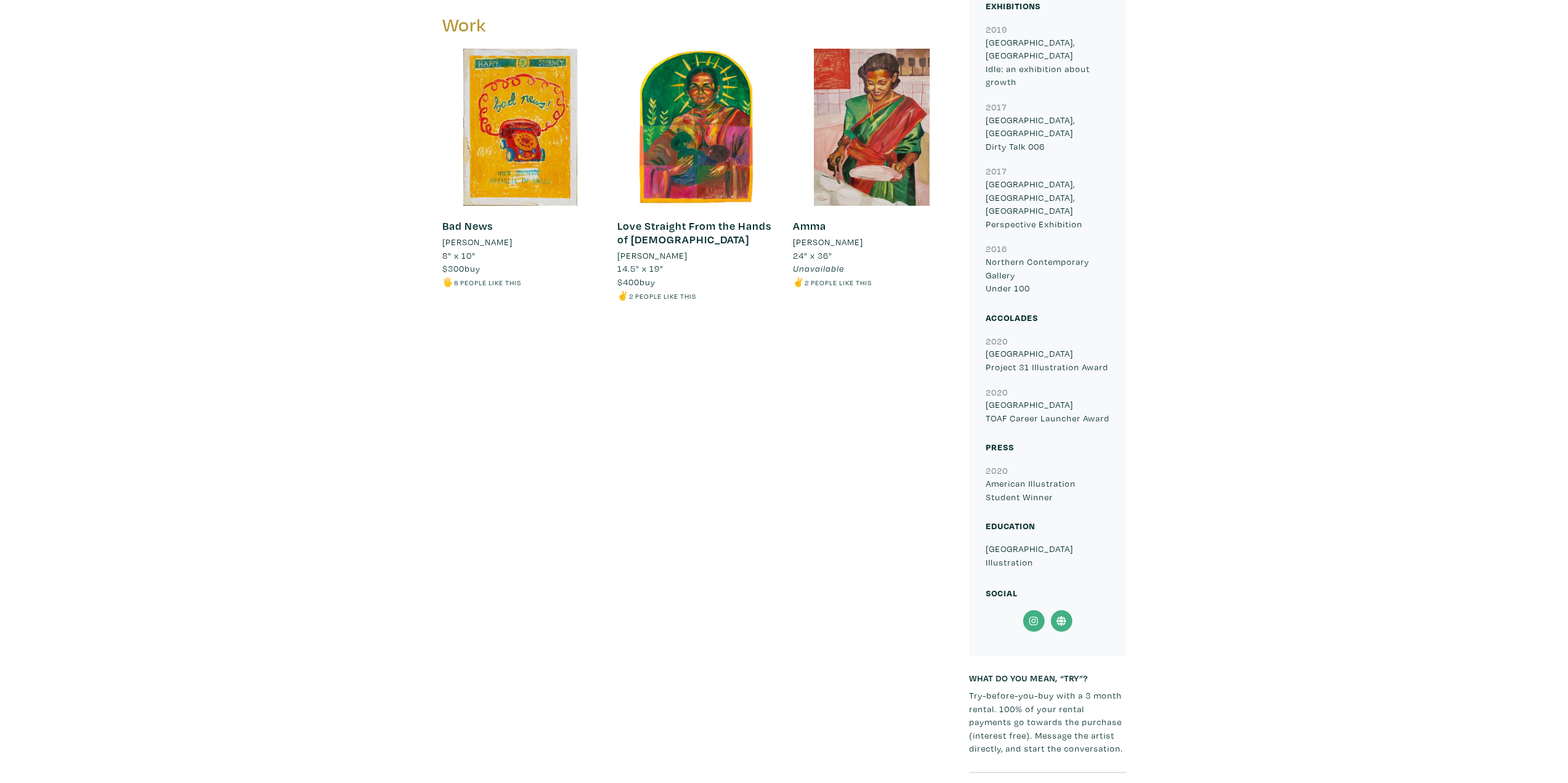
scroll to position [309, 0]
